Goal: Task Accomplishment & Management: Manage account settings

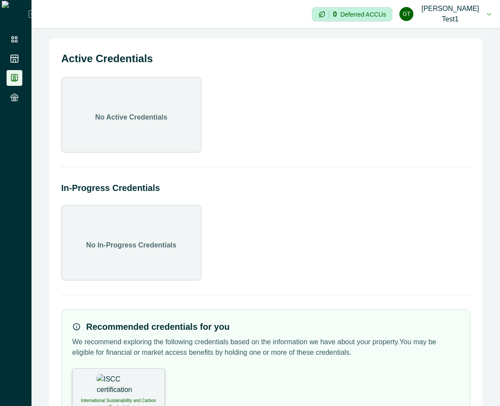
scroll to position [49, 0]
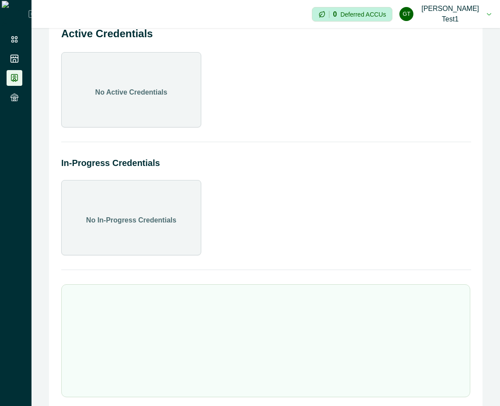
scroll to position [39, 0]
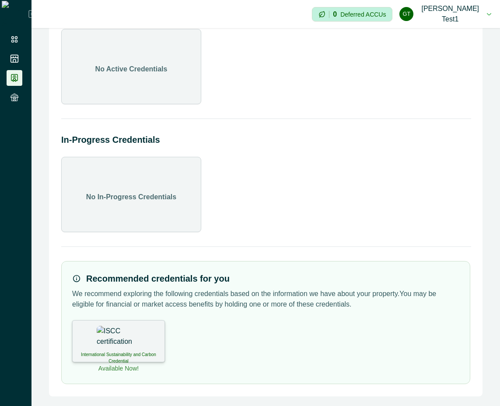
scroll to position [49, 0]
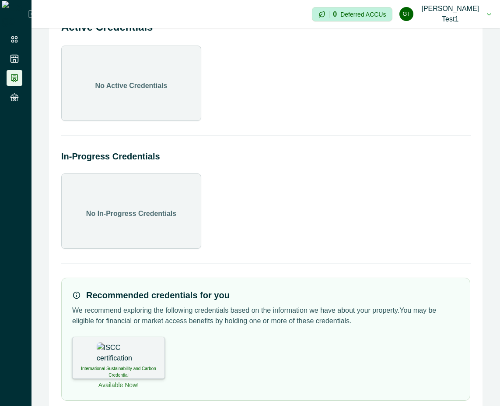
scroll to position [49, 0]
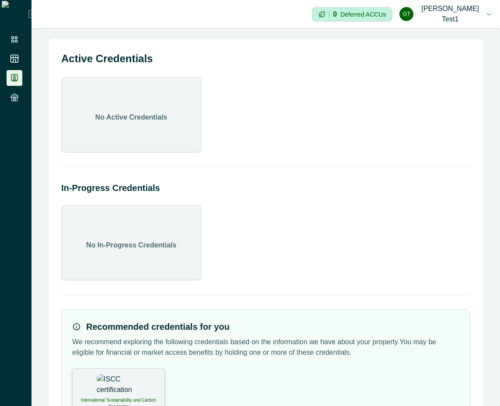
scroll to position [49, 0]
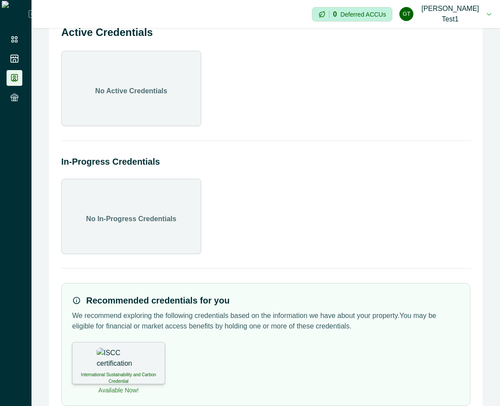
scroll to position [49, 0]
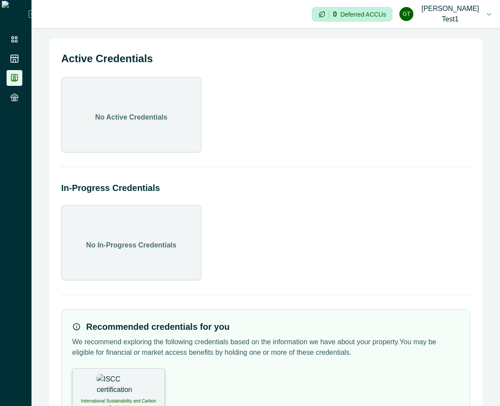
scroll to position [49, 0]
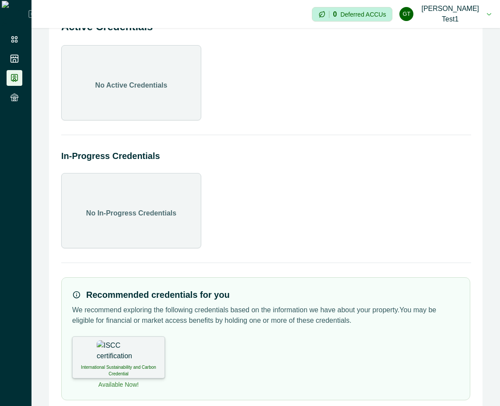
scroll to position [49, 0]
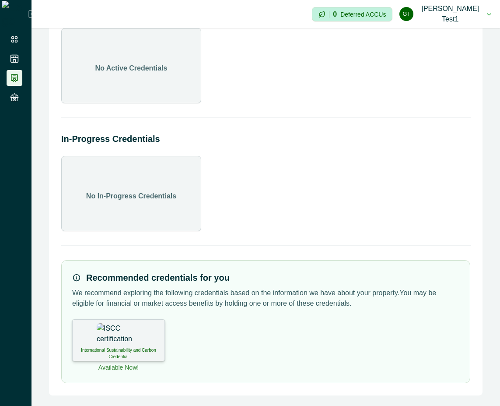
click at [479, 19] on button "Gt [PERSON_NAME] test1" at bounding box center [446, 14] width 92 height 28
click at [449, 46] on button "Sign out" at bounding box center [442, 42] width 97 height 14
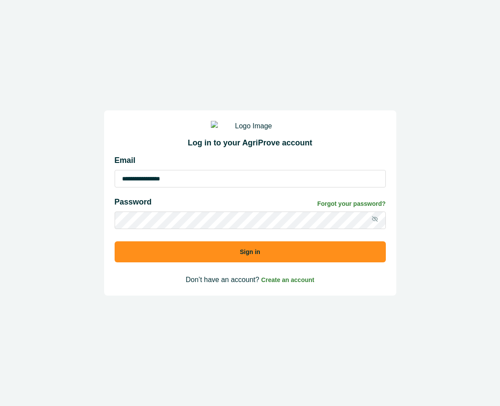
click at [138, 186] on input "**********" at bounding box center [250, 179] width 271 height 18
type input "**********"
click at [218, 260] on button "Sign in" at bounding box center [250, 251] width 271 height 21
